Goal: Connect with others: Participate in discussion

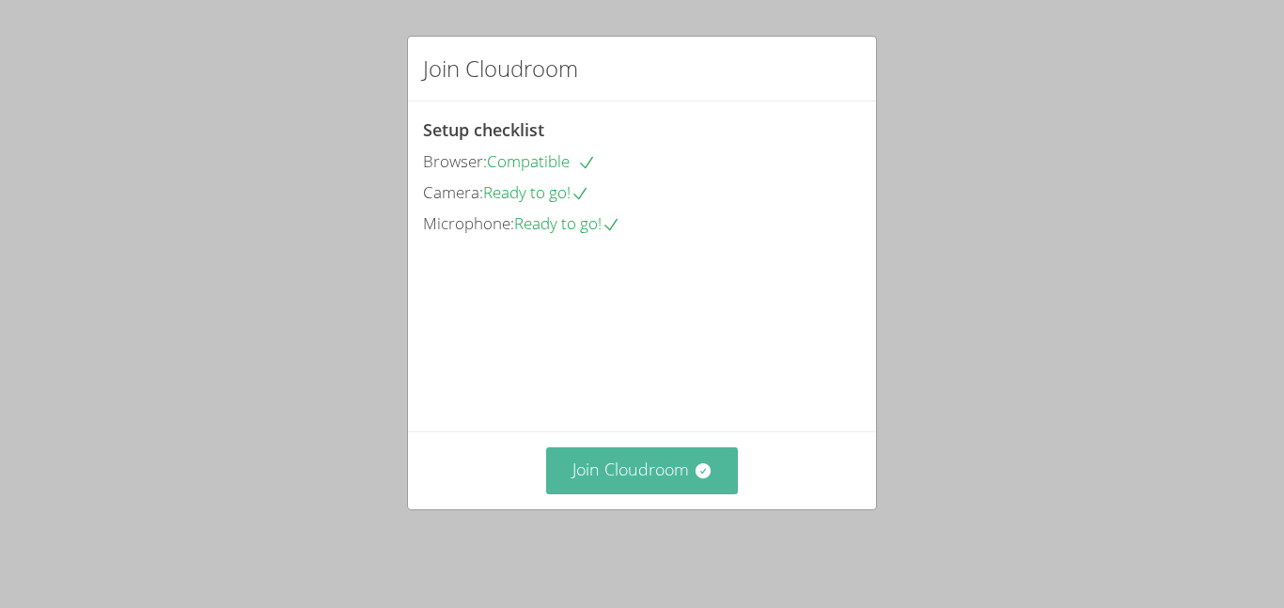
click at [702, 480] on icon at bounding box center [702, 470] width 19 height 19
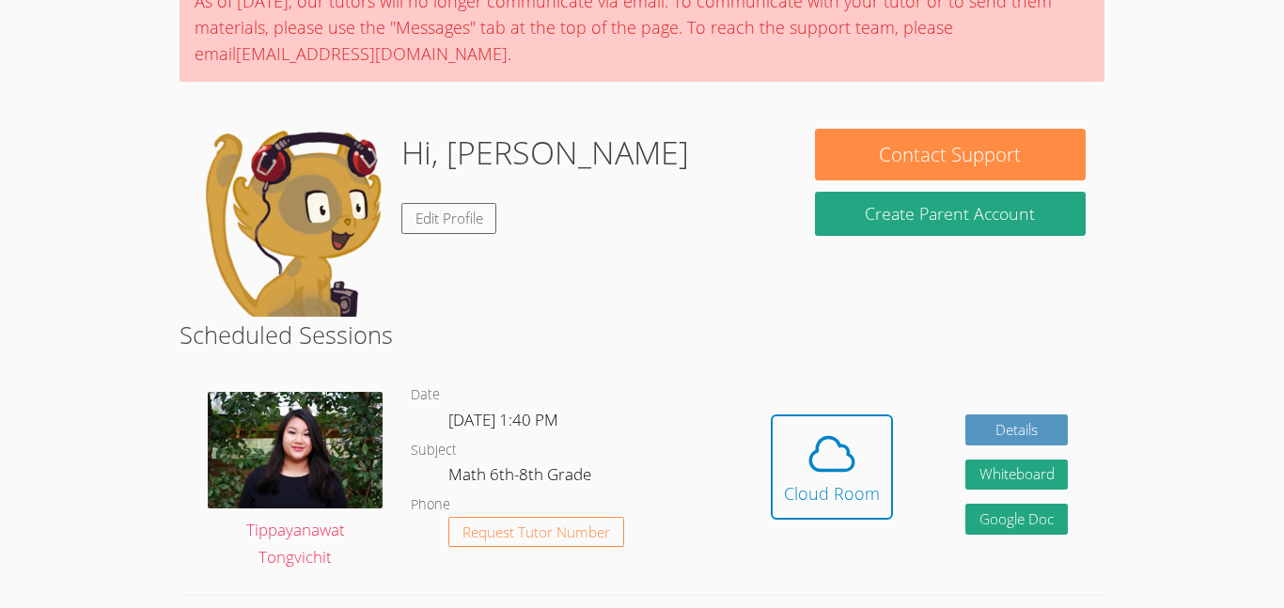
scroll to position [179, 0]
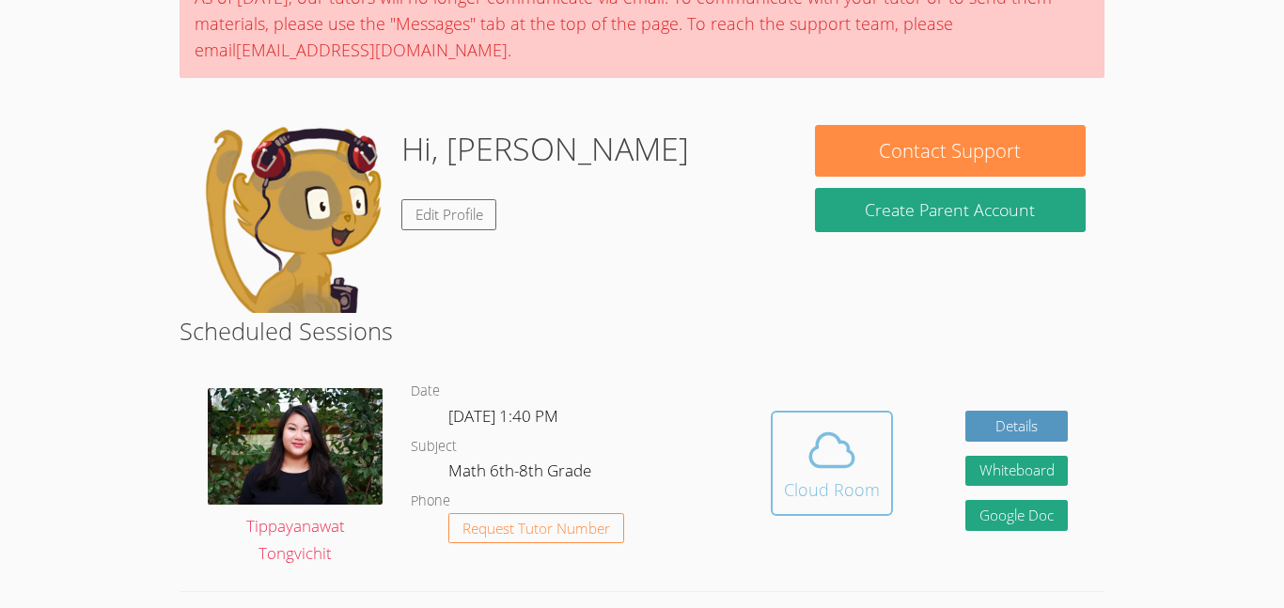
click at [815, 492] on div "Cloud Room" at bounding box center [832, 489] width 96 height 26
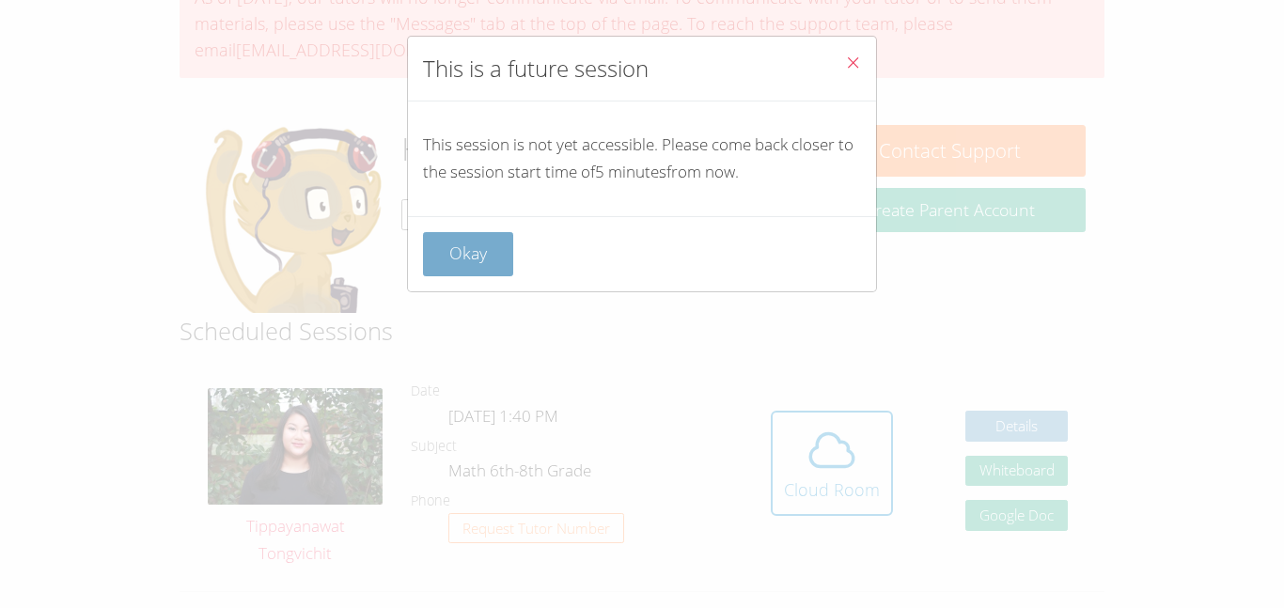
click at [481, 251] on button "Okay" at bounding box center [468, 254] width 90 height 44
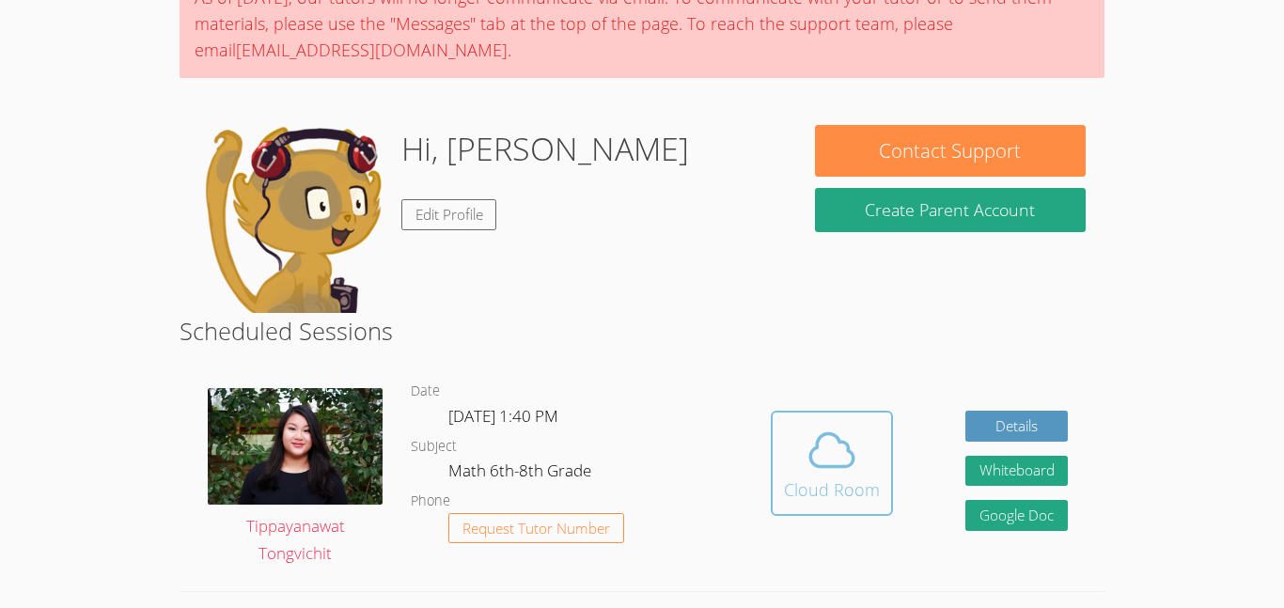
click at [824, 443] on icon at bounding box center [831, 450] width 53 height 53
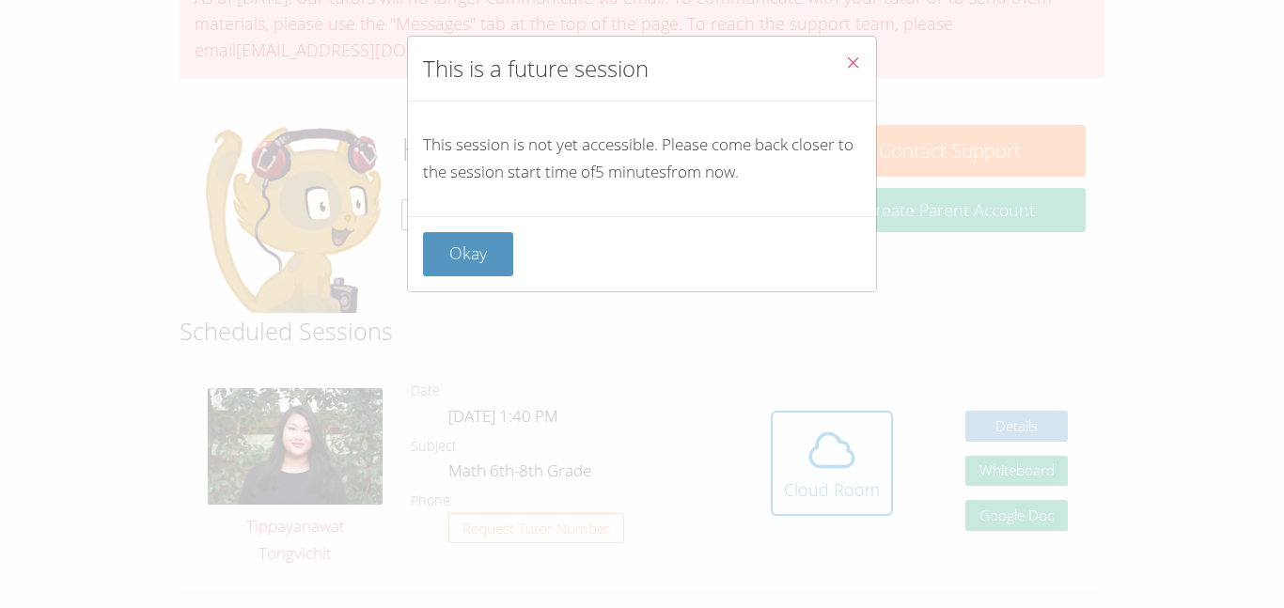
click at [456, 220] on div "Okay" at bounding box center [642, 253] width 468 height 75
click at [475, 240] on button "Okay" at bounding box center [468, 254] width 90 height 44
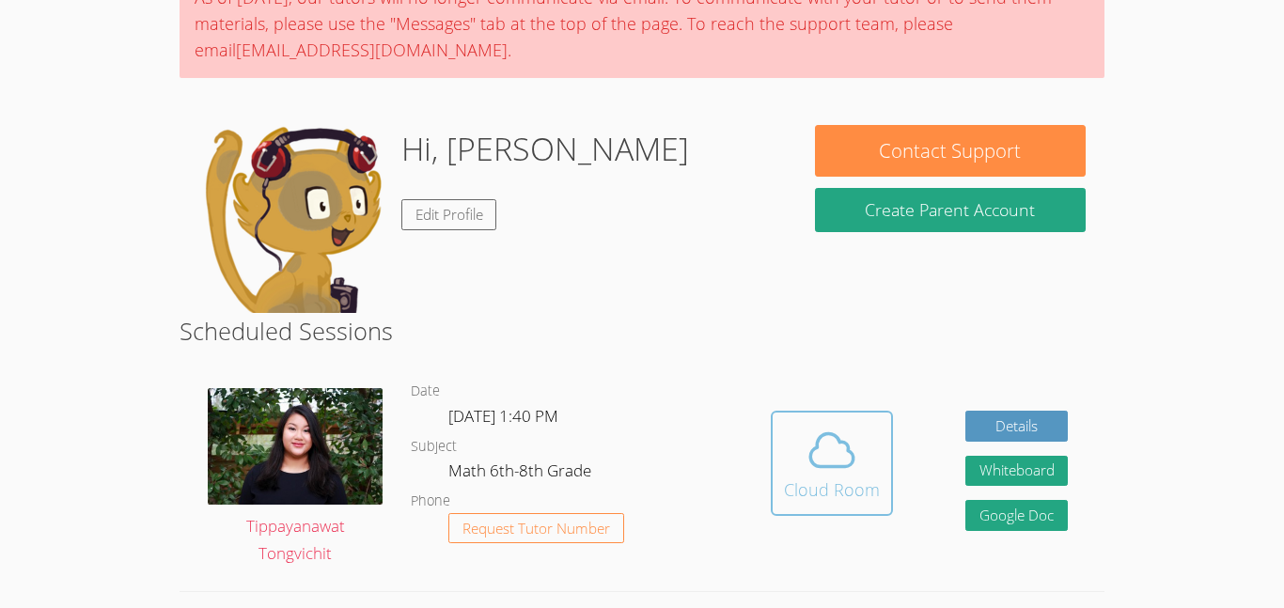
click at [812, 448] on icon at bounding box center [831, 450] width 43 height 33
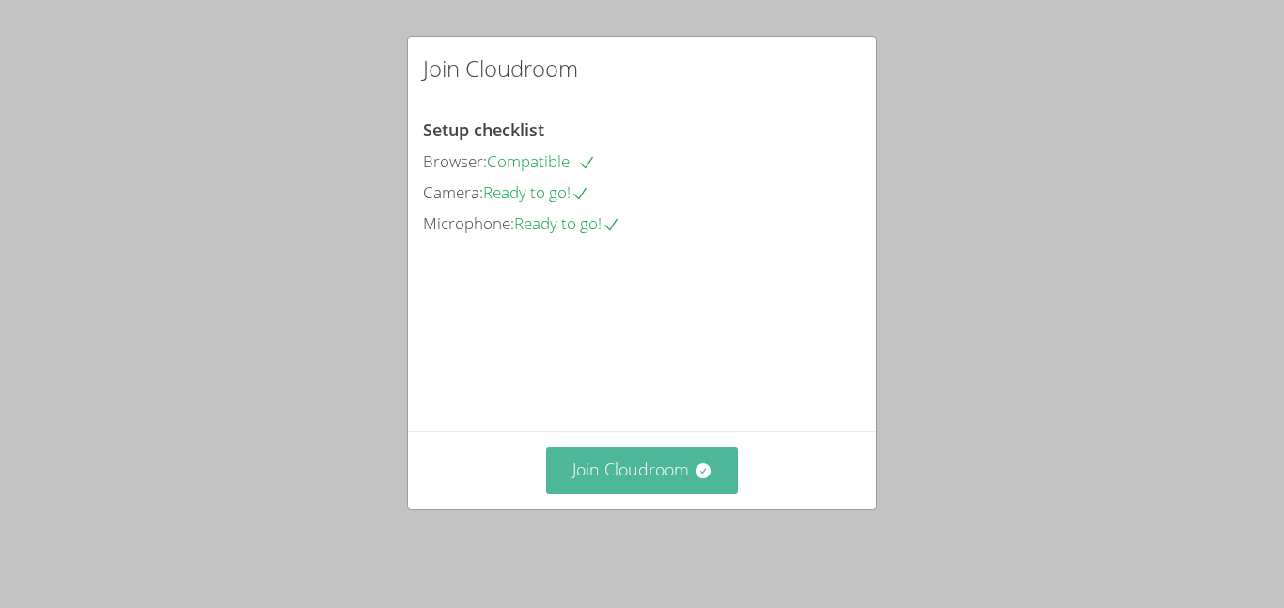
click at [658, 493] on button "Join Cloudroom" at bounding box center [642, 470] width 193 height 46
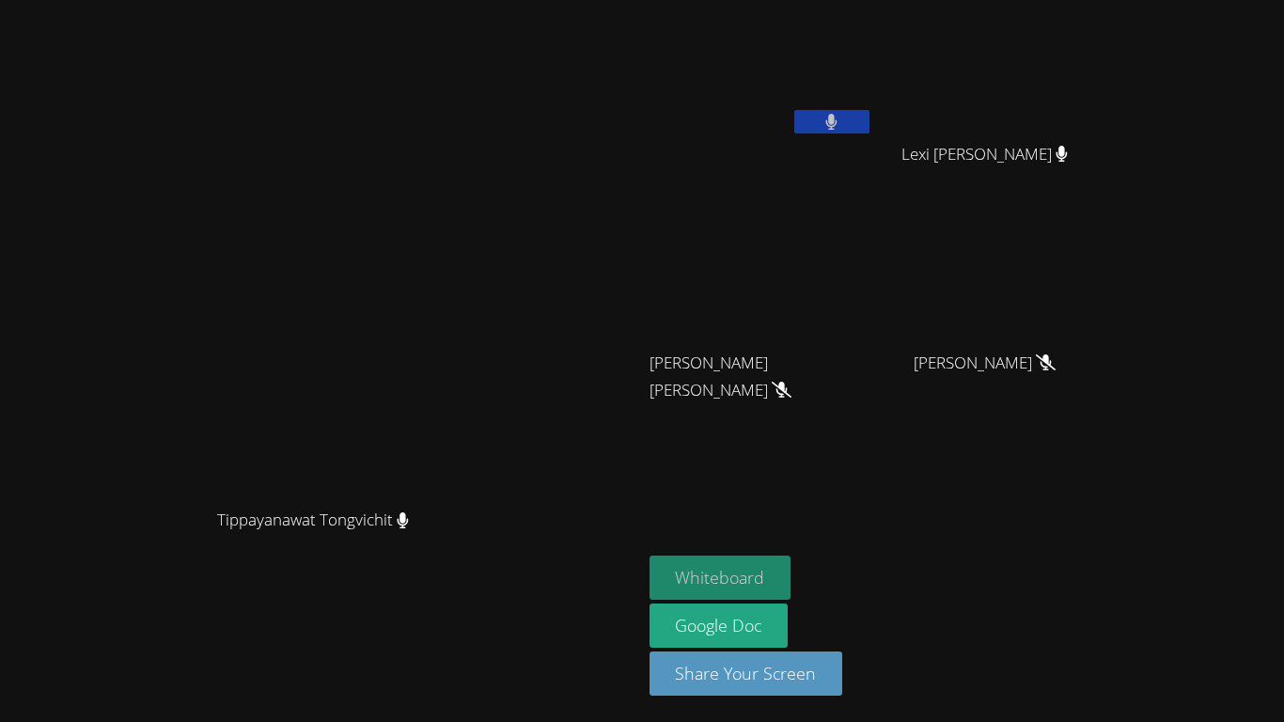
click at [791, 585] on button "Whiteboard" at bounding box center [720, 577] width 142 height 44
